Goal: Book appointment/travel/reservation

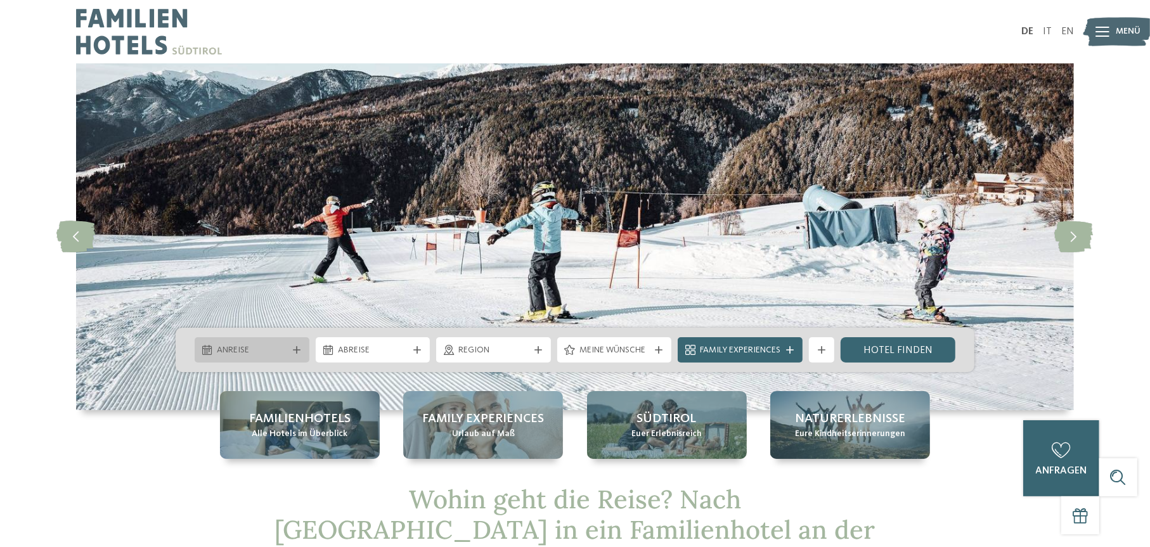
click at [296, 347] on icon at bounding box center [297, 350] width 8 height 8
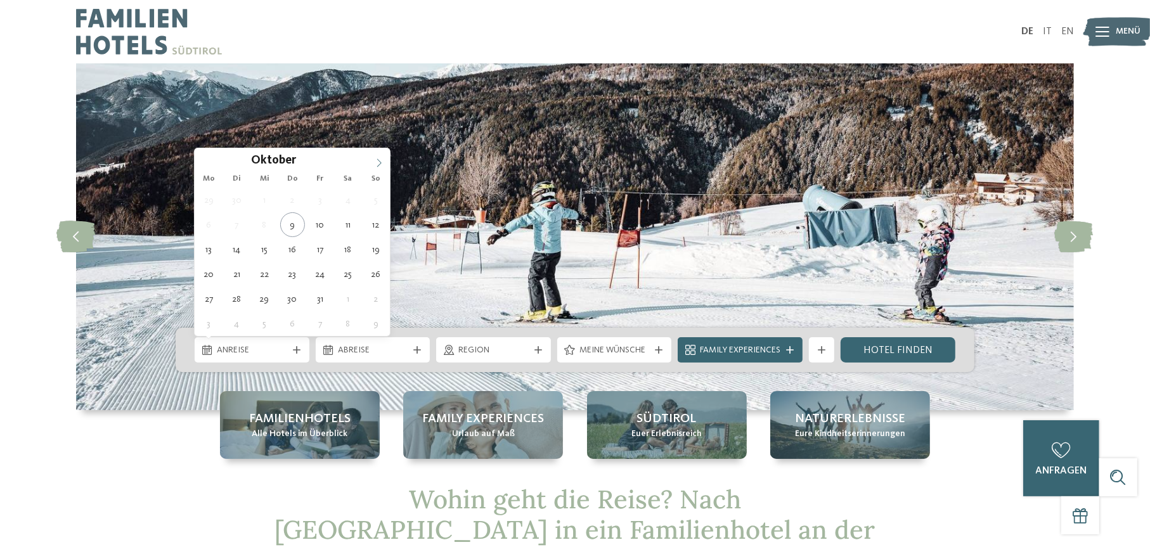
click at [380, 163] on icon at bounding box center [379, 162] width 9 height 9
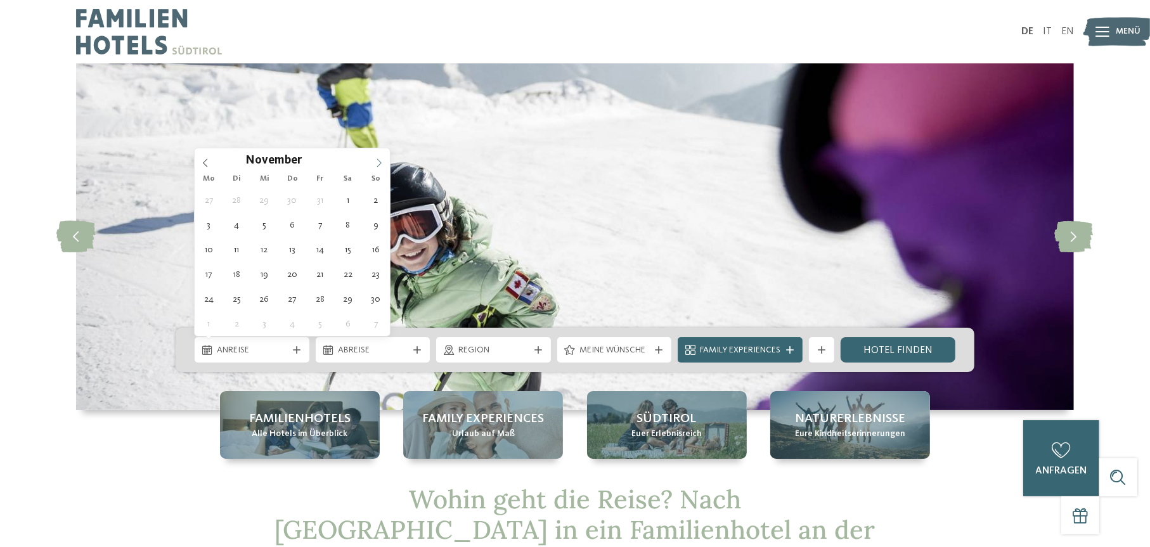
click at [380, 163] on icon at bounding box center [379, 162] width 9 height 9
type div "27.12.2025"
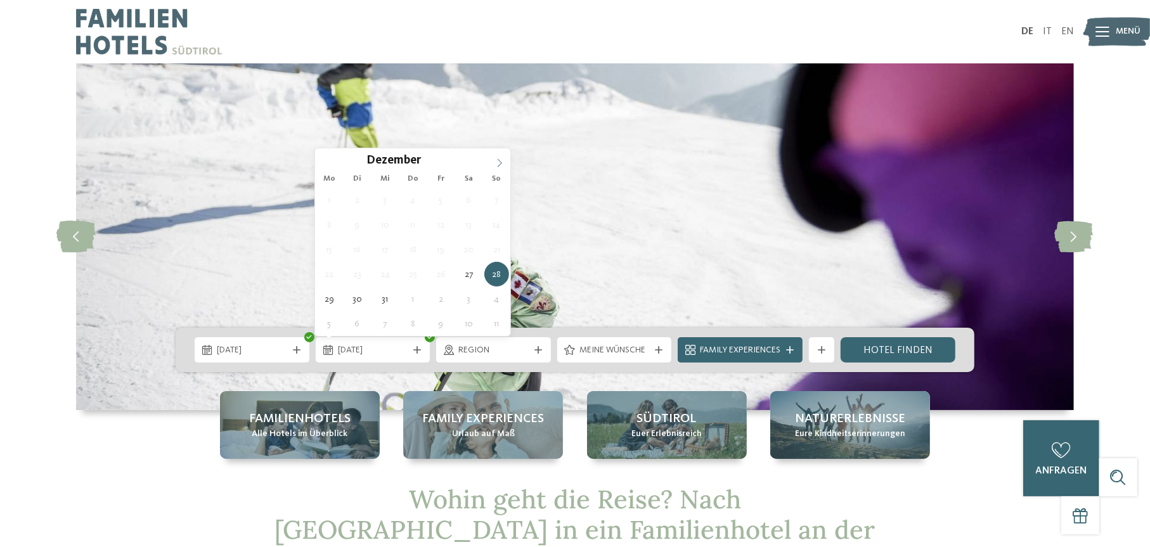
type input "****"
click at [501, 164] on icon at bounding box center [499, 162] width 9 height 9
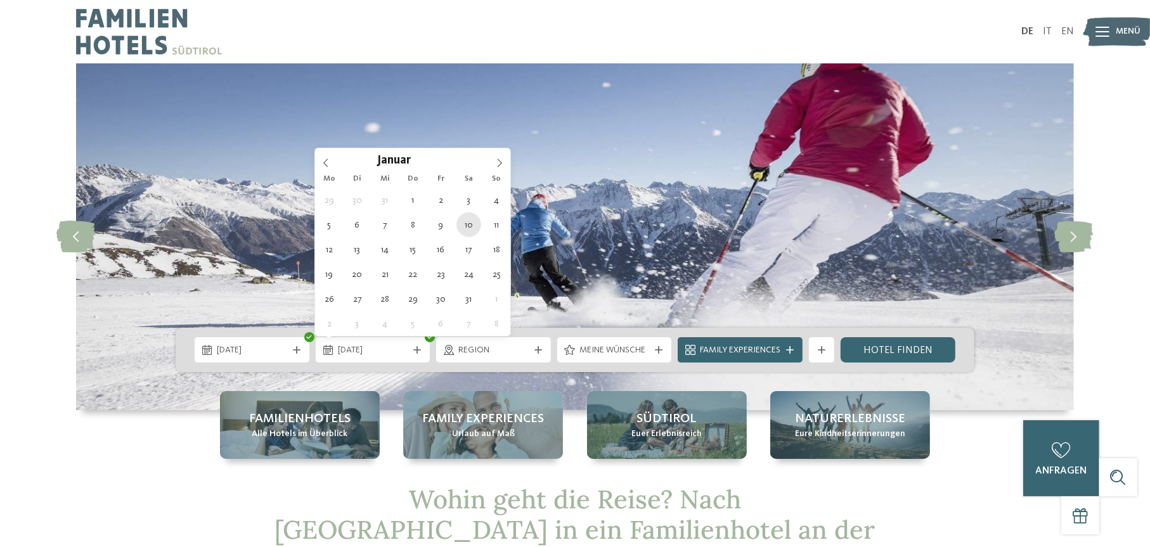
type div "10.01.2026"
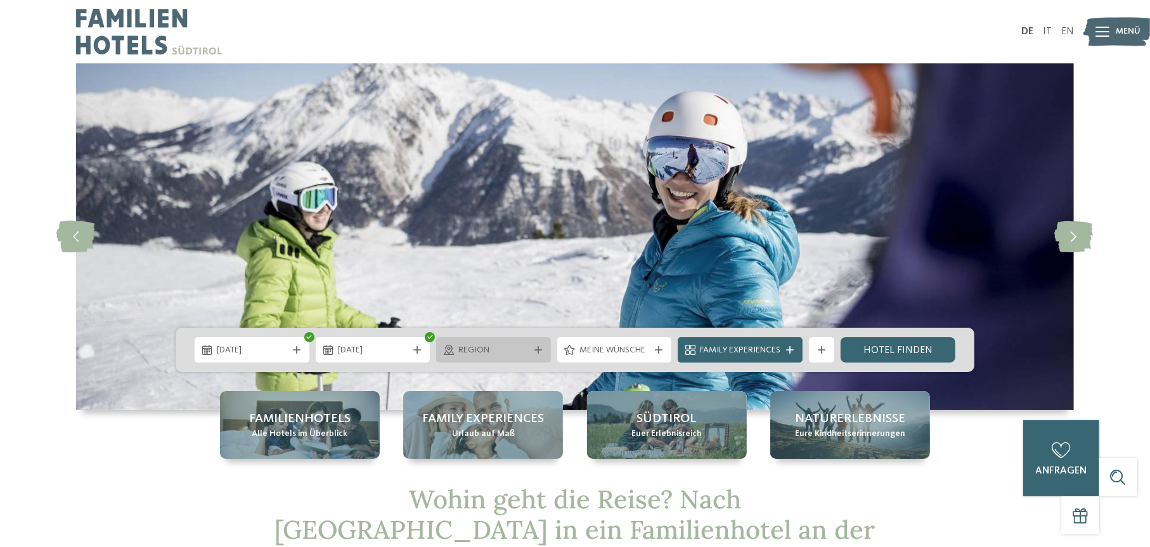
click at [543, 353] on div at bounding box center [538, 350] width 13 height 8
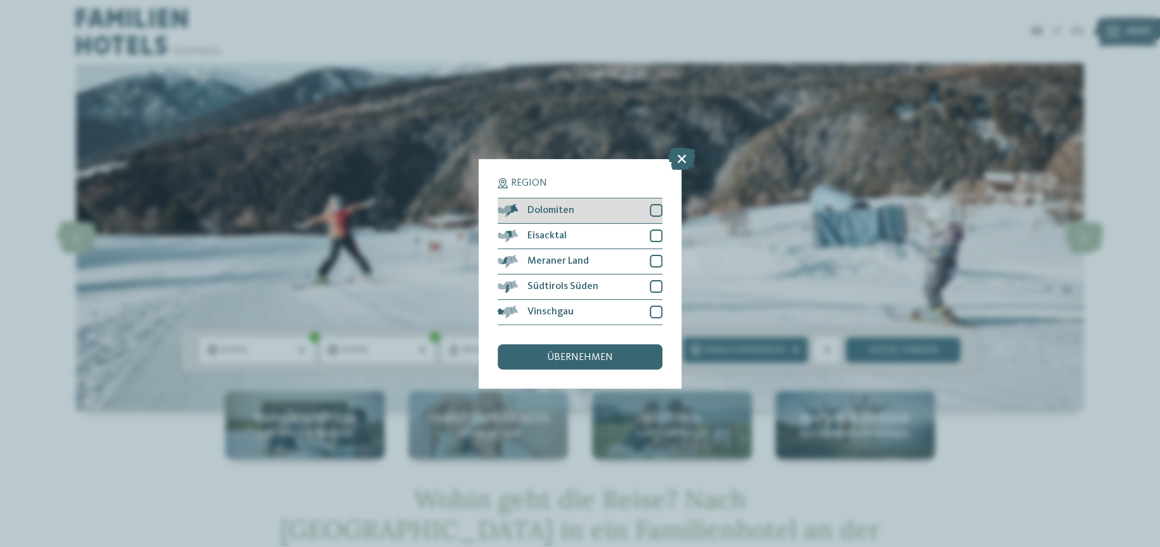
click at [656, 209] on div at bounding box center [656, 210] width 13 height 13
click at [654, 233] on div at bounding box center [656, 235] width 13 height 13
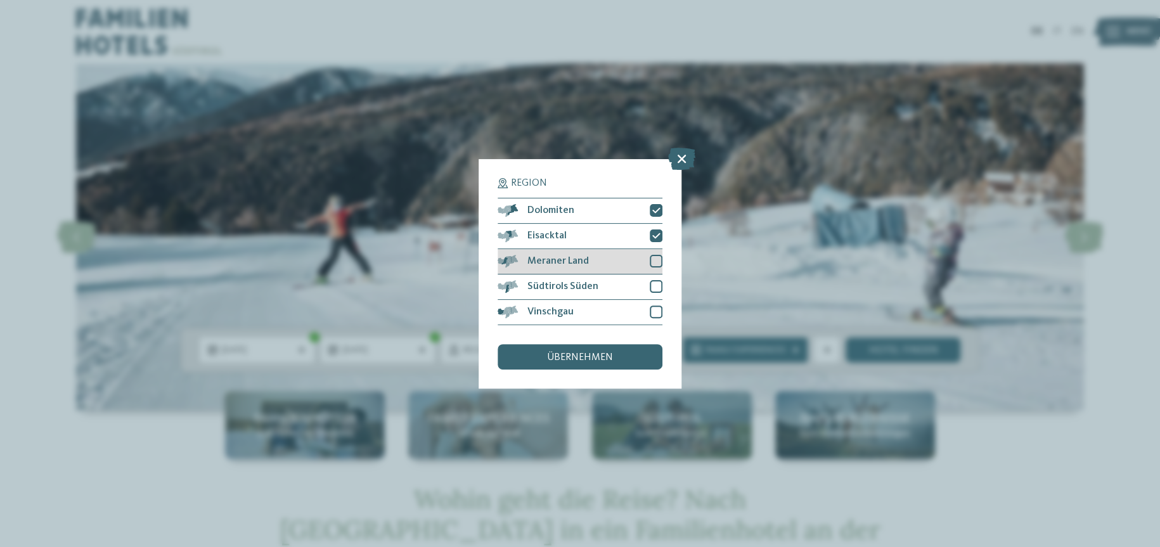
click at [657, 261] on div at bounding box center [656, 261] width 13 height 13
click at [656, 284] on div at bounding box center [656, 286] width 13 height 13
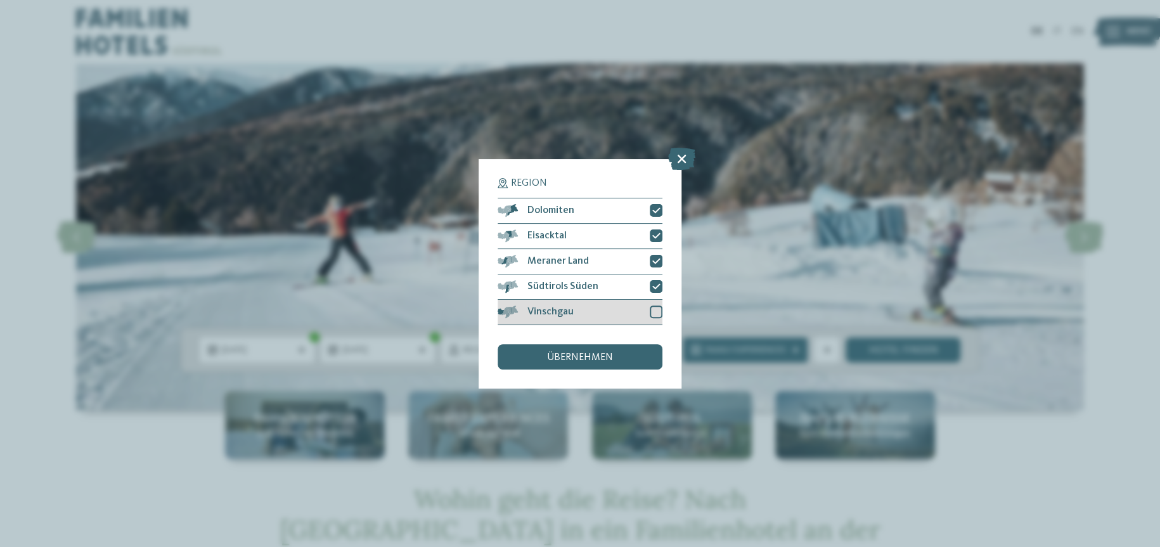
click at [657, 311] on div at bounding box center [656, 312] width 13 height 13
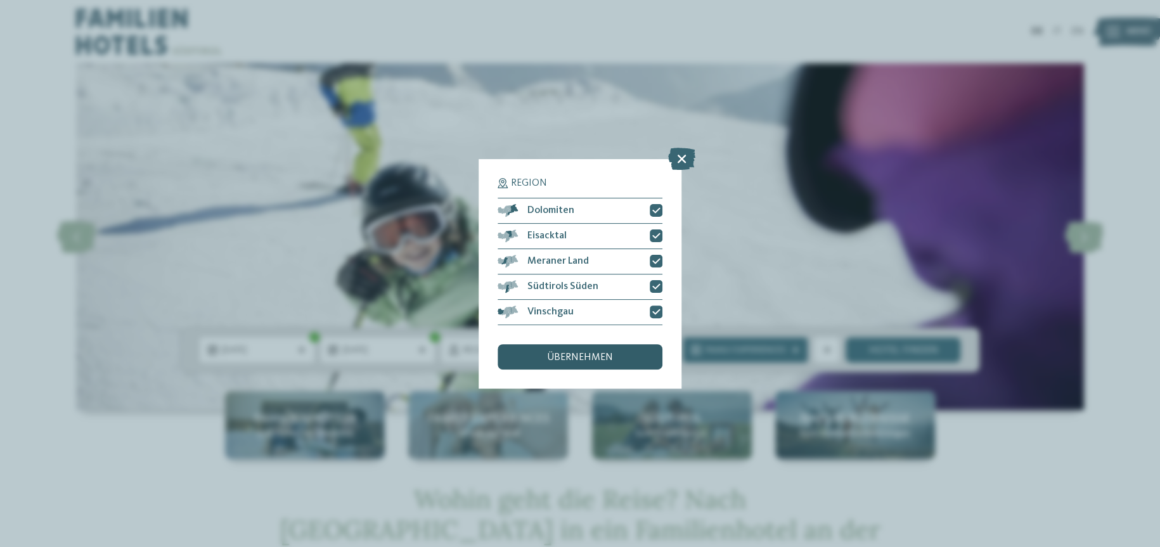
click at [592, 352] on span "übernehmen" at bounding box center [580, 357] width 66 height 10
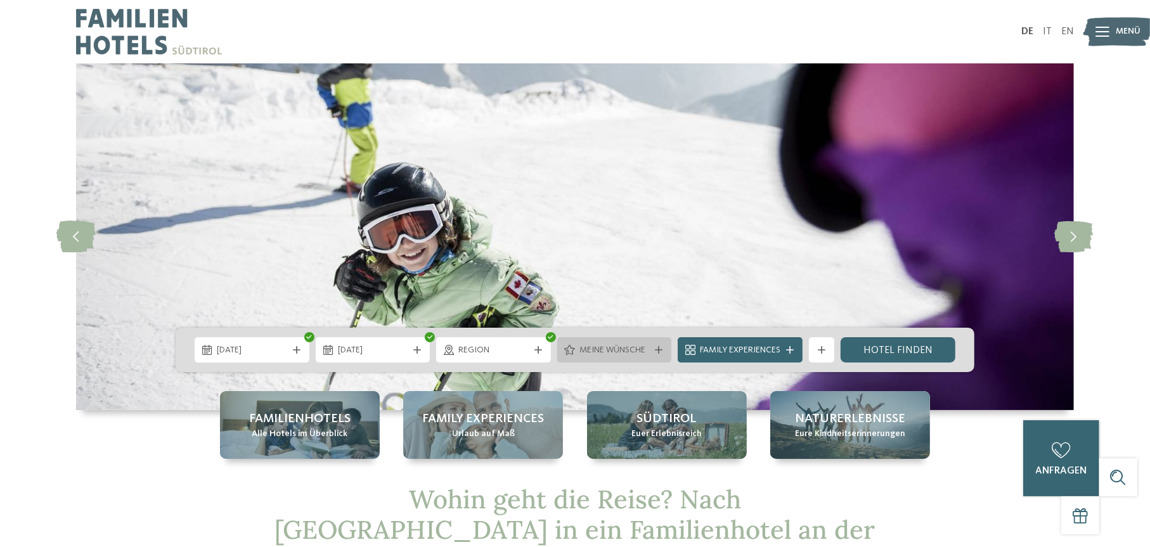
click at [630, 347] on span "Meine Wünsche" at bounding box center [614, 350] width 70 height 13
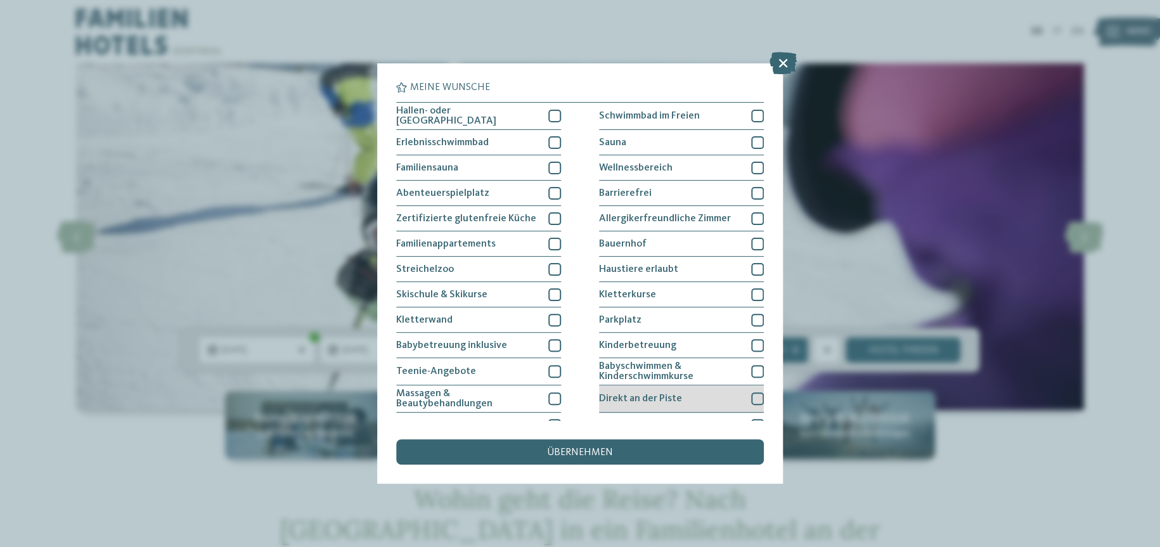
click at [751, 396] on div at bounding box center [757, 398] width 13 height 13
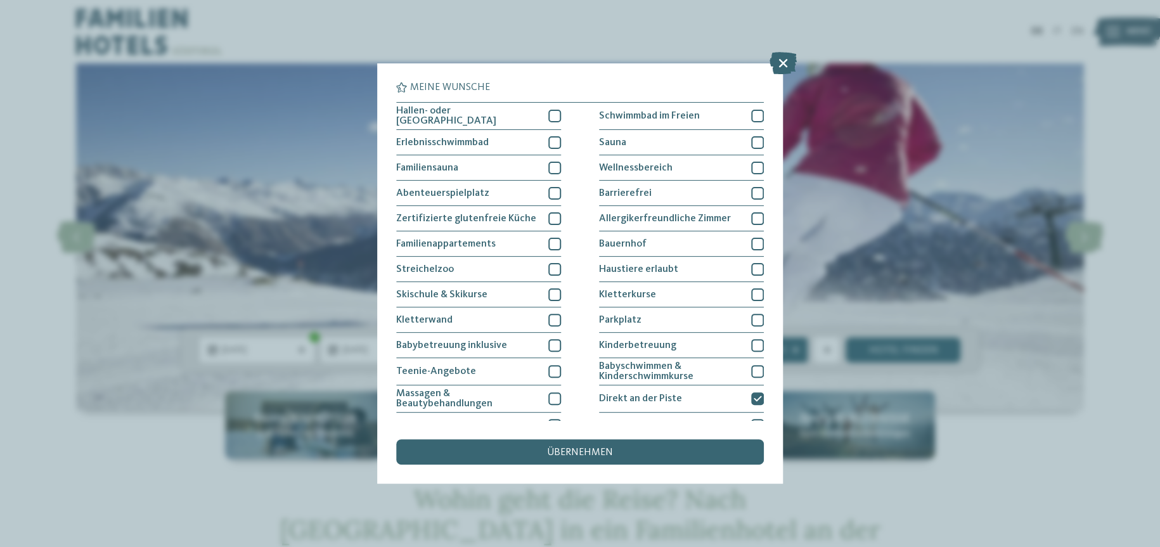
click at [825, 276] on div "Meine Wünsche Hallen- oder Schleusenbad Schwimmbad im Freien" at bounding box center [580, 273] width 1160 height 547
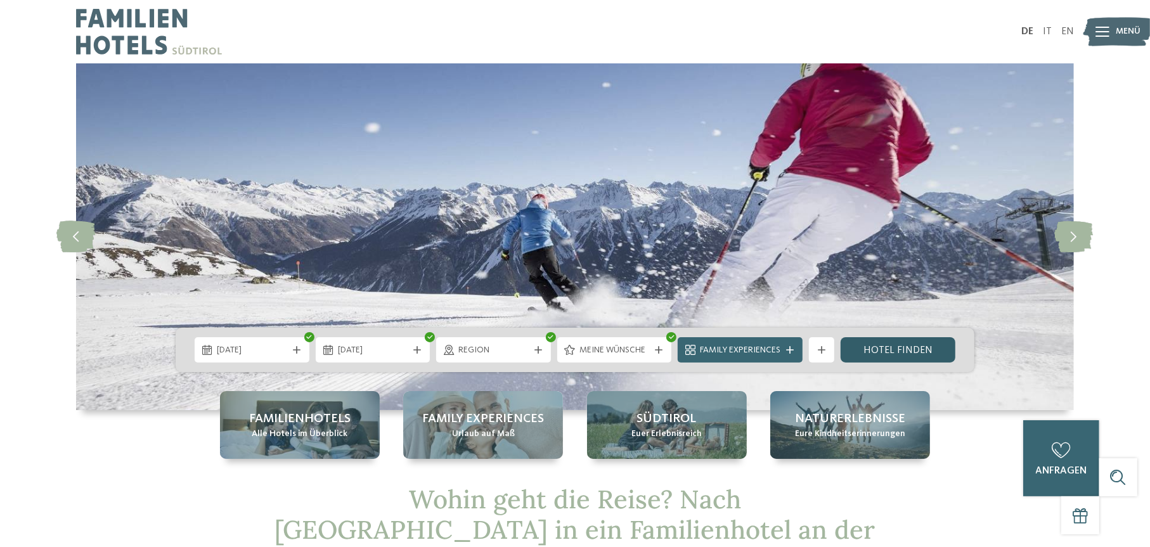
click at [889, 347] on link "Hotel finden" at bounding box center [898, 349] width 115 height 25
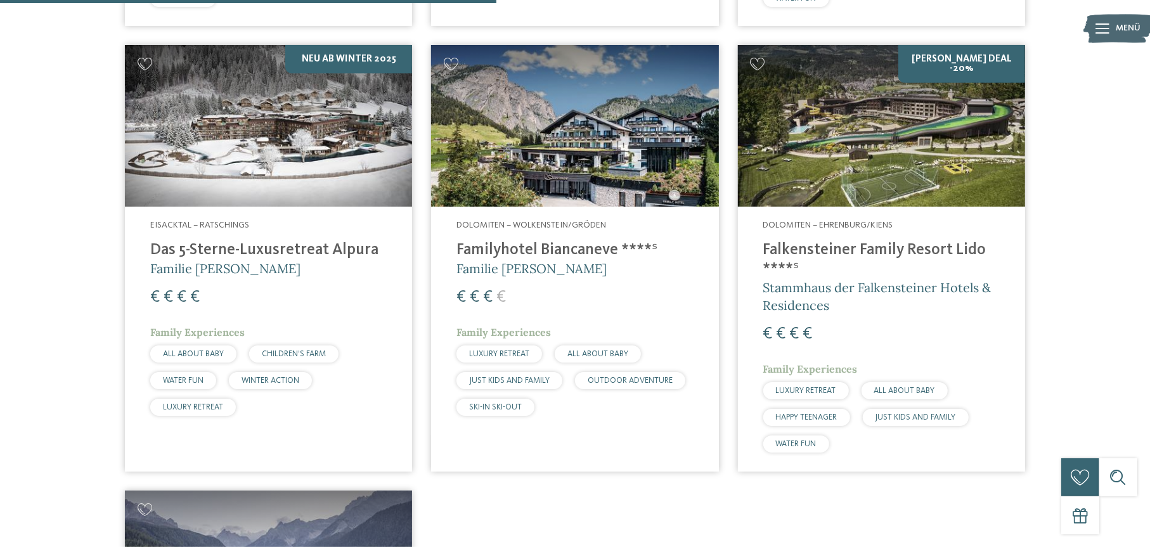
scroll to position [796, 0]
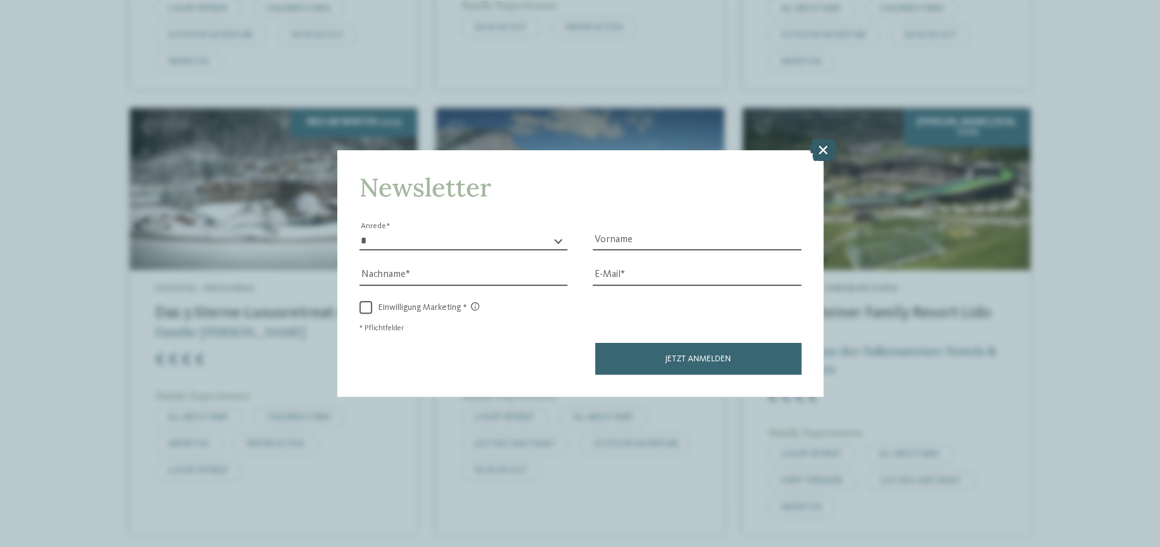
click at [822, 149] on icon at bounding box center [823, 150] width 27 height 22
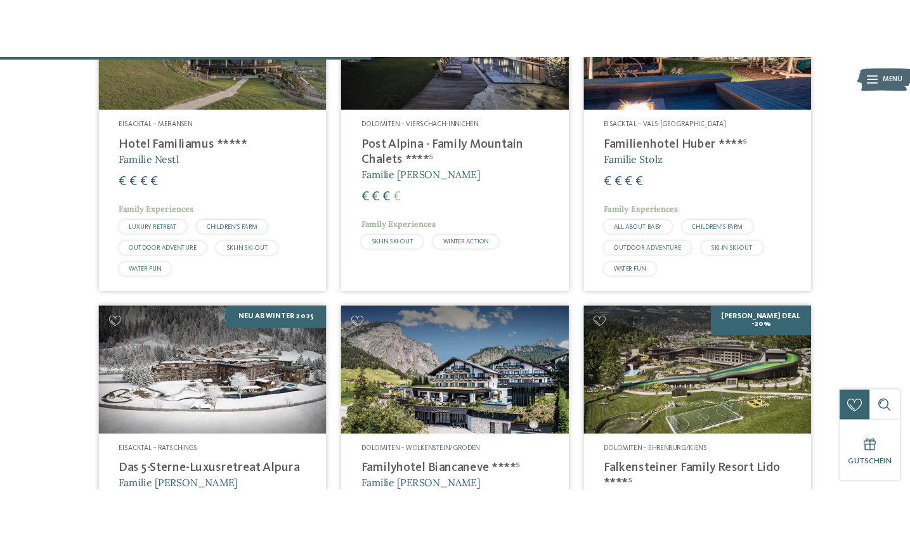
scroll to position [542, 0]
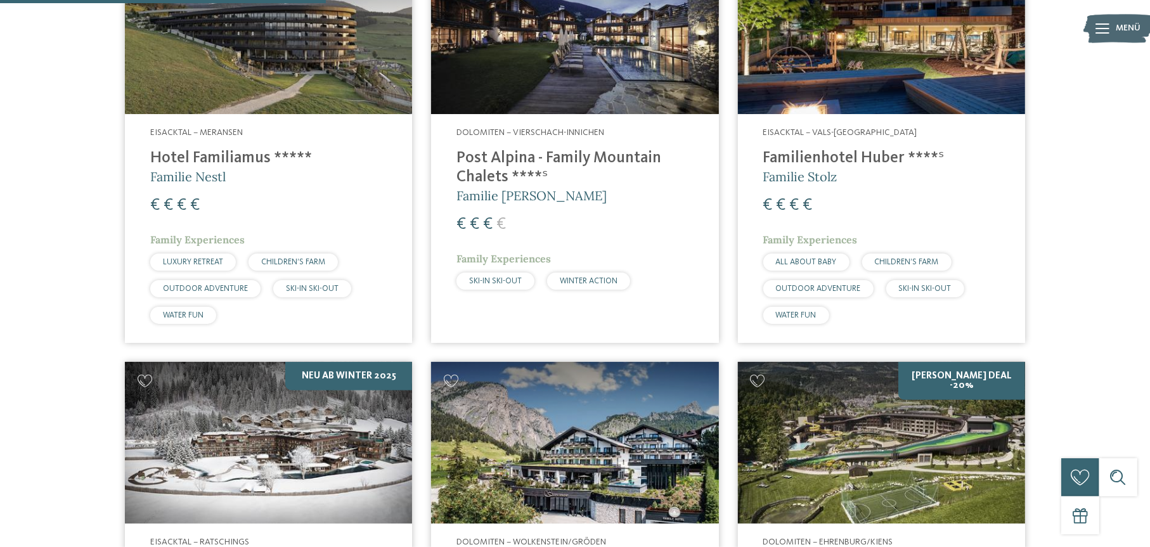
click at [219, 158] on h4 "Hotel Familiamus *****" at bounding box center [268, 158] width 236 height 19
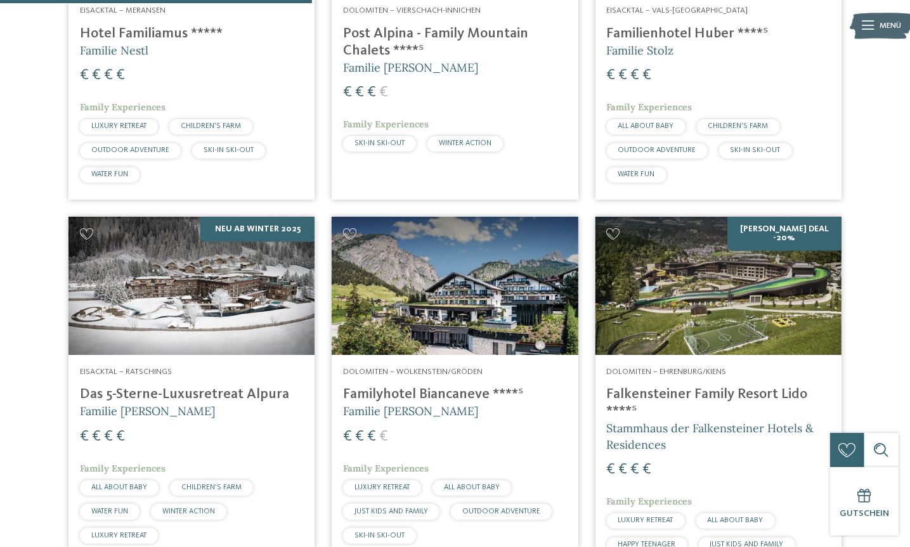
scroll to position [605, 0]
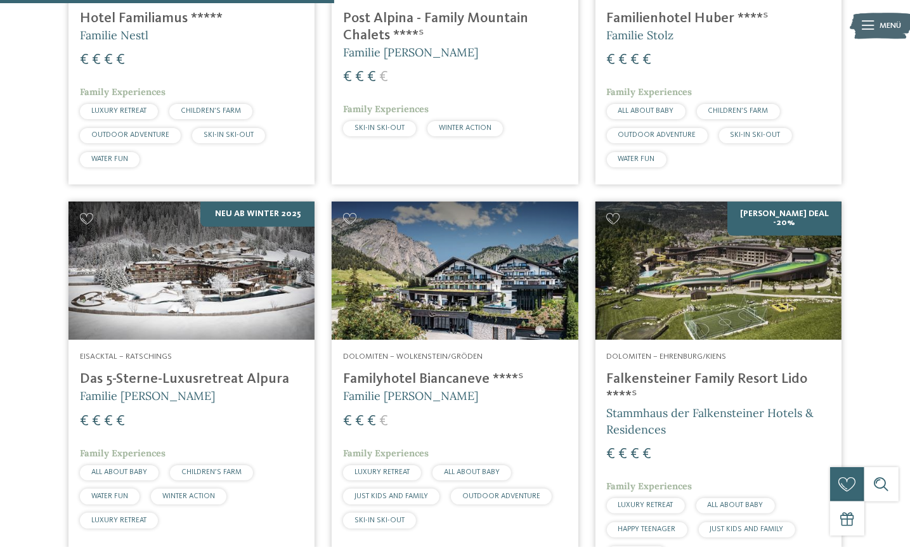
click at [473, 379] on h4 "Familyhotel Biancaneve ****ˢ" at bounding box center [454, 379] width 223 height 17
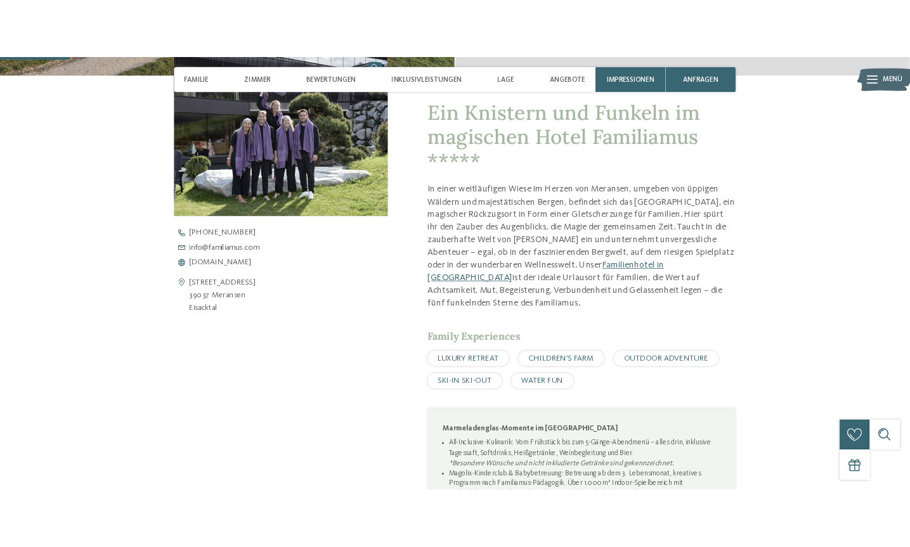
scroll to position [507, 0]
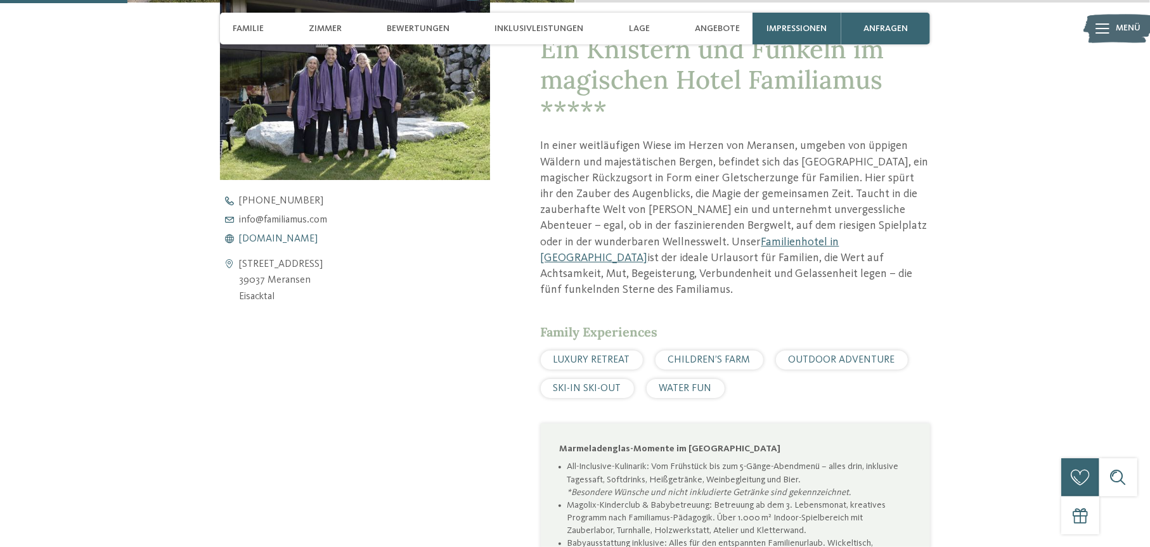
click at [254, 236] on span "[DOMAIN_NAME]" at bounding box center [278, 239] width 79 height 10
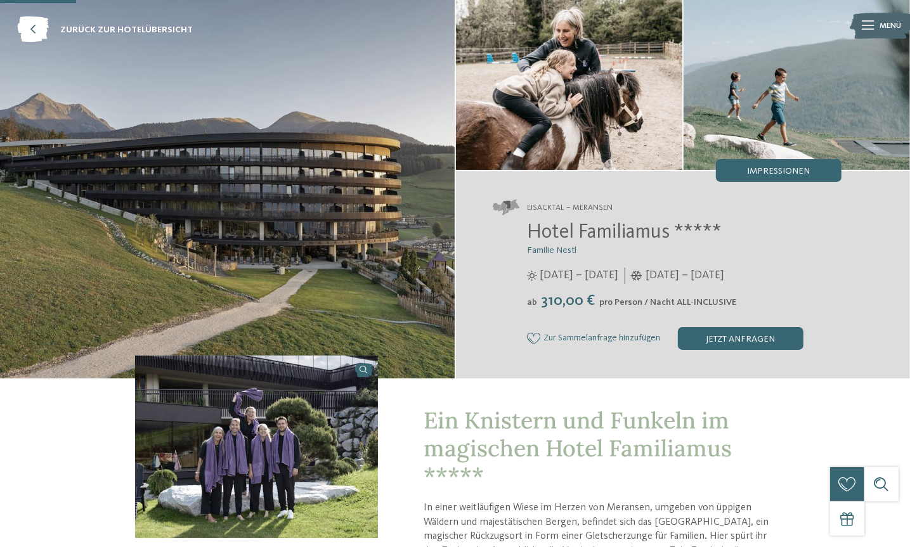
scroll to position [0, 0]
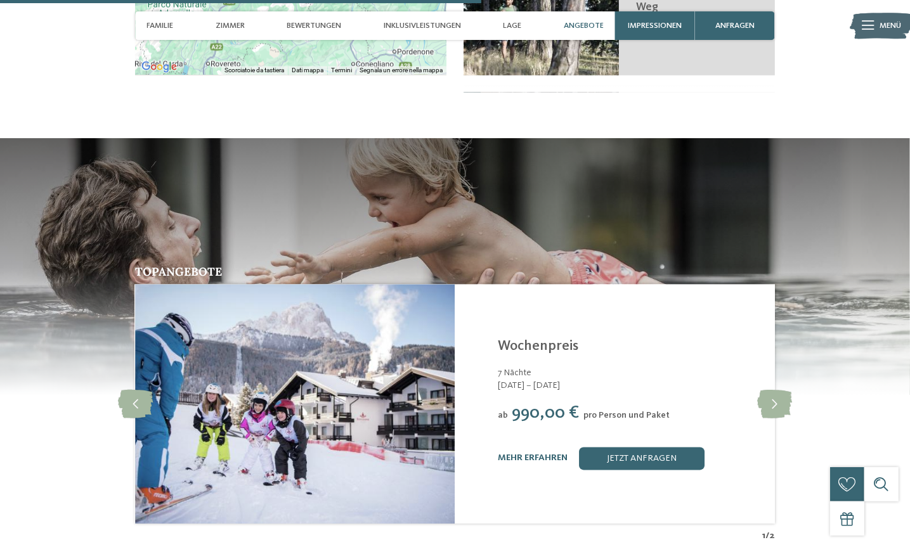
scroll to position [1902, 0]
